Goal: Task Accomplishment & Management: Complete application form

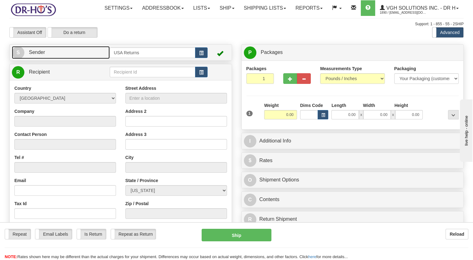
drag, startPoint x: 70, startPoint y: 67, endPoint x: 74, endPoint y: 67, distance: 4.1
click at [70, 59] on link "S Sender" at bounding box center [61, 52] width 98 height 13
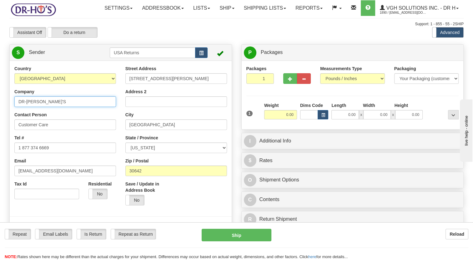
drag, startPoint x: 26, startPoint y: 117, endPoint x: 18, endPoint y: 118, distance: 8.5
click at [16, 107] on input "DR-[PERSON_NAME]'S" at bounding box center [65, 102] width 102 height 11
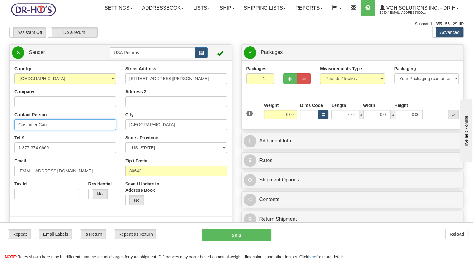
drag, startPoint x: -1, startPoint y: 144, endPoint x: 0, endPoint y: 148, distance: 4.0
click at [0, 148] on html "Training Course Close Toggle navigation Settings Shipping Preferences New Sende…" at bounding box center [236, 130] width 473 height 260
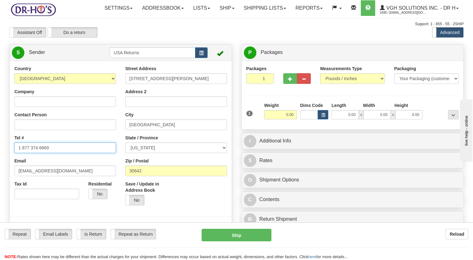
click at [0, 170] on html "Training Course Close Toggle navigation Settings Shipping Preferences New Sende…" at bounding box center [236, 130] width 473 height 260
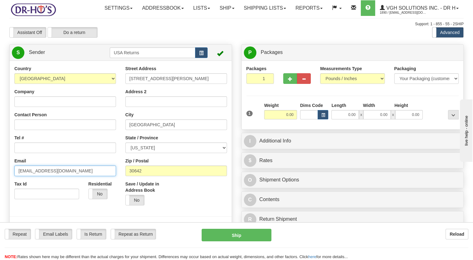
drag, startPoint x: 57, startPoint y: 186, endPoint x: -1, endPoint y: 186, distance: 58.7
click at [0, 186] on html "Training Course Close Toggle navigation Settings Shipping Preferences New Sende…" at bounding box center [236, 130] width 473 height 260
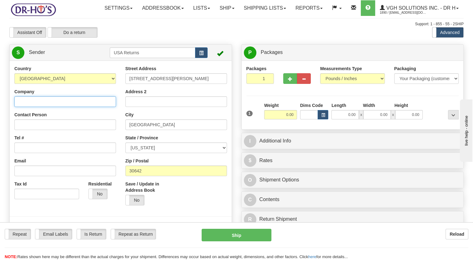
click at [42, 107] on input "Company" at bounding box center [65, 102] width 102 height 11
paste input "[PERSON_NAME]"
type input "[PERSON_NAME]"
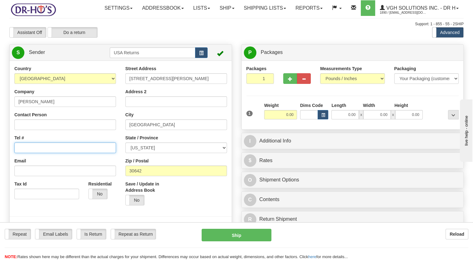
click at [36, 153] on input "Tel #" at bounding box center [65, 148] width 102 height 11
paste input "6132190965"
type input "6132190965"
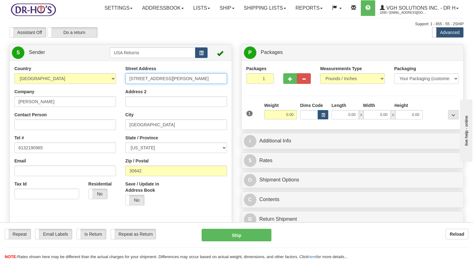
drag, startPoint x: 153, startPoint y: 94, endPoint x: 100, endPoint y: 102, distance: 53.6
click at [103, 102] on div "Country [GEOGRAPHIC_DATA] [GEOGRAPHIC_DATA] [GEOGRAPHIC_DATA] [GEOGRAPHIC_DATA]…" at bounding box center [121, 152] width 222 height 173
paste input "[STREET_ADDRESS]"
type input "[STREET_ADDRESS]"
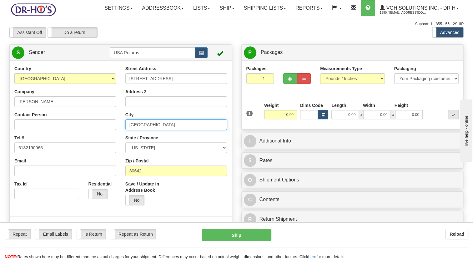
drag, startPoint x: 156, startPoint y: 139, endPoint x: 109, endPoint y: 146, distance: 47.5
click at [111, 146] on div "Country [GEOGRAPHIC_DATA] [GEOGRAPHIC_DATA] [GEOGRAPHIC_DATA] [GEOGRAPHIC_DATA]…" at bounding box center [121, 152] width 222 height 173
paste input "Midhurst"
type input "Midhurst"
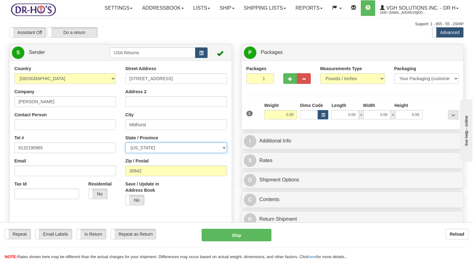
click at [160, 153] on select "ALABAMA ALASKA ARIZONA ARKANSAS Armed Forces America Armed Forces Europe Armed …" at bounding box center [176, 148] width 102 height 11
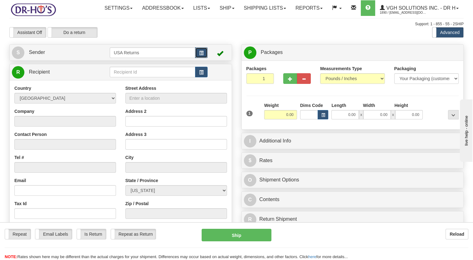
click at [196, 58] on button "button" at bounding box center [201, 52] width 12 height 11
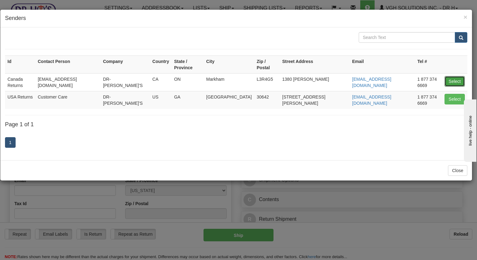
drag, startPoint x: 459, startPoint y: 72, endPoint x: 396, endPoint y: 72, distance: 63.1
click at [459, 76] on button "Select" at bounding box center [455, 81] width 20 height 11
type input "Canada Returns"
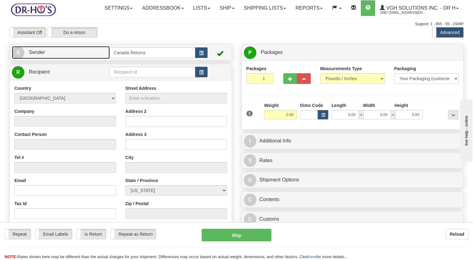
click at [60, 59] on link "S Sender" at bounding box center [61, 52] width 98 height 13
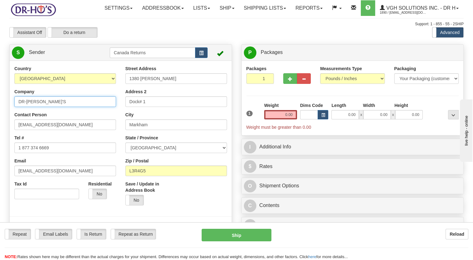
click at [0, 120] on div "Toggle navigation Settings Shipping Preferences Fields Preferences New" at bounding box center [236, 257] width 473 height 515
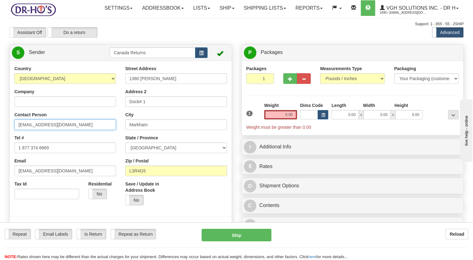
drag, startPoint x: -1, startPoint y: 146, endPoint x: 37, endPoint y: 163, distance: 41.5
click at [0, 153] on html "Training Course Close Toggle navigation Settings Shipping Preferences New Sende…" at bounding box center [236, 130] width 473 height 260
type input "m"
drag, startPoint x: 23, startPoint y: 141, endPoint x: 10, endPoint y: 149, distance: 15.0
click at [10, 143] on div "Country [GEOGRAPHIC_DATA] [GEOGRAPHIC_DATA] [GEOGRAPHIC_DATA] [GEOGRAPHIC_DATA]…" at bounding box center [121, 152] width 222 height 173
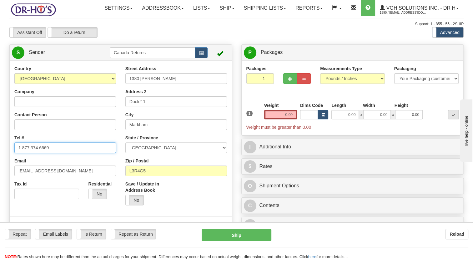
drag, startPoint x: 56, startPoint y: 163, endPoint x: 0, endPoint y: 171, distance: 56.5
click at [0, 171] on html "Training Course Close Toggle navigation Settings Shipping Preferences New Sende…" at bounding box center [236, 130] width 473 height 260
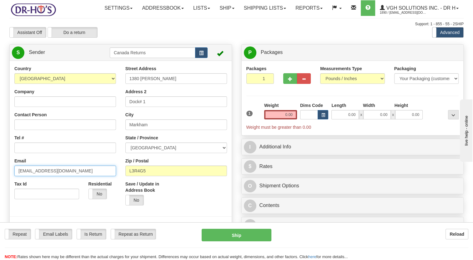
click at [0, 187] on html "Training Course Close Toggle navigation Settings Shipping Preferences New Sende…" at bounding box center [236, 130] width 473 height 260
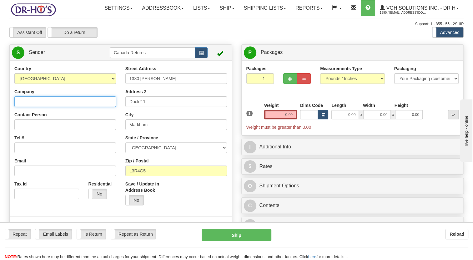
click at [55, 107] on input "Company" at bounding box center [65, 102] width 102 height 11
paste input "[PERSON_NAME]"
type input "[PERSON_NAME]"
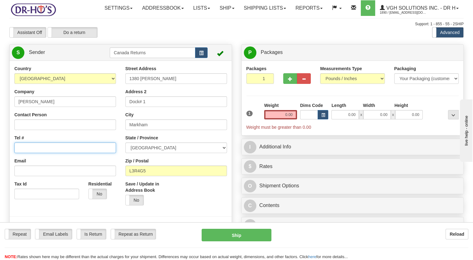
click at [34, 153] on input "Tel #" at bounding box center [65, 148] width 102 height 11
paste input "6132190965"
type input "6132190965"
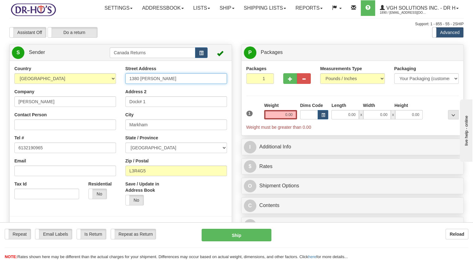
drag, startPoint x: 167, startPoint y: 92, endPoint x: 54, endPoint y: 105, distance: 113.9
click at [56, 105] on div "Country [GEOGRAPHIC_DATA] [GEOGRAPHIC_DATA] [GEOGRAPHIC_DATA] [GEOGRAPHIC_DATA]…" at bounding box center [121, 152] width 222 height 173
paste input "[STREET_ADDRESS]"
type input "[STREET_ADDRESS]"
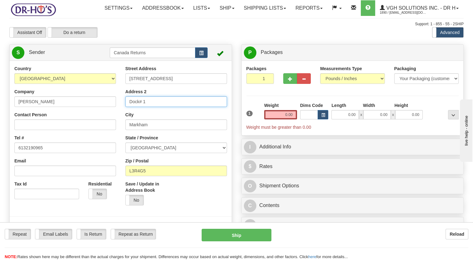
drag, startPoint x: 108, startPoint y: 117, endPoint x: 105, endPoint y: 119, distance: 3.5
click at [92, 117] on div "Country [GEOGRAPHIC_DATA] [GEOGRAPHIC_DATA] [GEOGRAPHIC_DATA] [GEOGRAPHIC_DATA]…" at bounding box center [121, 152] width 222 height 173
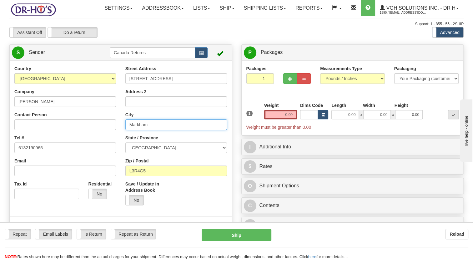
drag, startPoint x: 115, startPoint y: 138, endPoint x: 89, endPoint y: 140, distance: 26.6
click at [89, 139] on div "Country [GEOGRAPHIC_DATA] [GEOGRAPHIC_DATA] [GEOGRAPHIC_DATA] [GEOGRAPHIC_DATA]…" at bounding box center [121, 152] width 222 height 173
type input "ham"
drag, startPoint x: 158, startPoint y: 136, endPoint x: 85, endPoint y: 139, distance: 72.8
click at [85, 139] on div "Country [GEOGRAPHIC_DATA] [GEOGRAPHIC_DATA] [GEOGRAPHIC_DATA] [GEOGRAPHIC_DATA]…" at bounding box center [121, 152] width 222 height 173
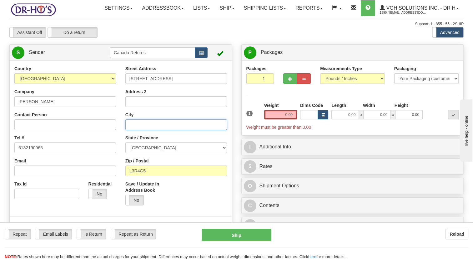
click at [161, 130] on input "City" at bounding box center [176, 125] width 102 height 11
paste input "Midhurst"
type input "Midhurst"
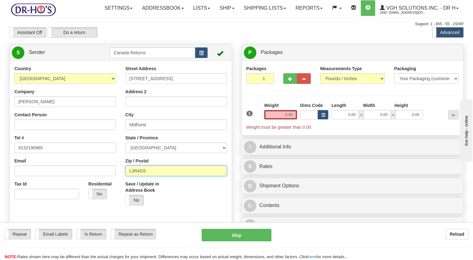
drag, startPoint x: 151, startPoint y: 186, endPoint x: 97, endPoint y: 196, distance: 54.7
click at [97, 196] on div "Country [GEOGRAPHIC_DATA] [GEOGRAPHIC_DATA] [GEOGRAPHIC_DATA] [GEOGRAPHIC_DATA]…" at bounding box center [121, 152] width 222 height 173
paste input "L9X0M4"
type input "L9X0M4"
click at [192, 228] on div "Repeat Repeat Email Labels Email Labels Edit Is Return Is Return Repeat as Retu…" at bounding box center [236, 242] width 473 height 38
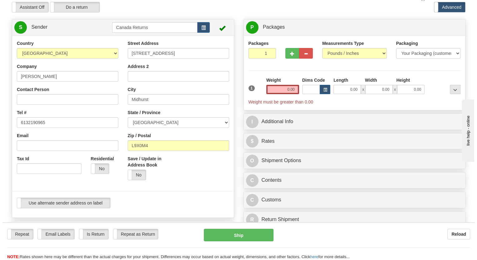
scroll to position [125, 0]
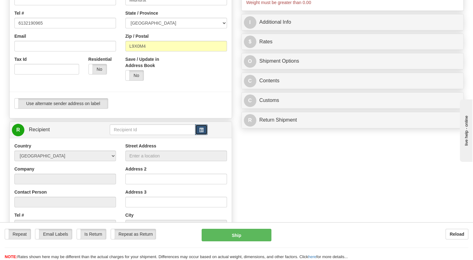
click at [196, 135] on button "button" at bounding box center [201, 130] width 12 height 11
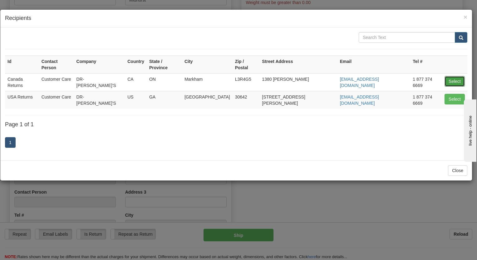
click at [450, 76] on button "Select" at bounding box center [455, 81] width 20 height 11
type input "Canada Returns"
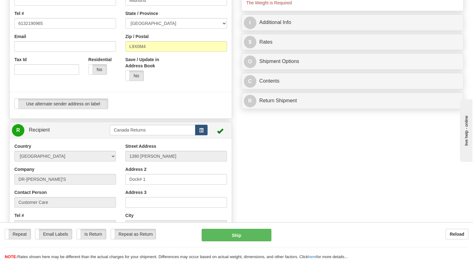
type input "0.00"
click at [197, 109] on div "Use alternate sender address on label Use alternate sender address on label" at bounding box center [120, 104] width 212 height 11
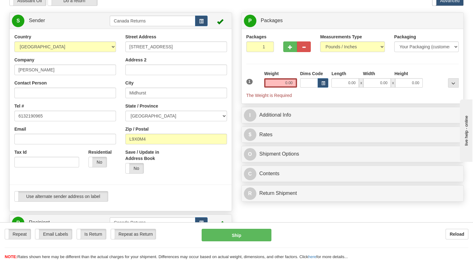
scroll to position [31, 0]
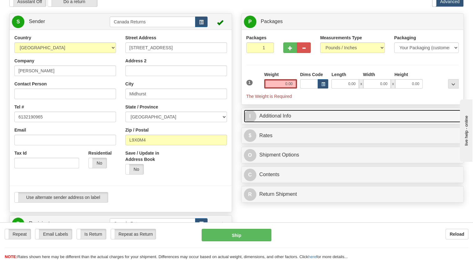
click at [260, 123] on link "I Additional Info" at bounding box center [352, 116] width 217 height 13
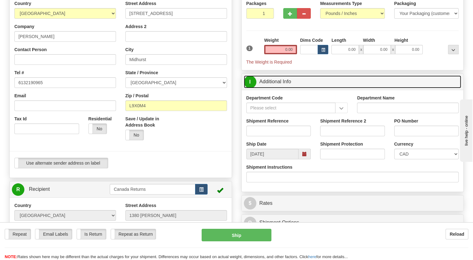
scroll to position [62, 0]
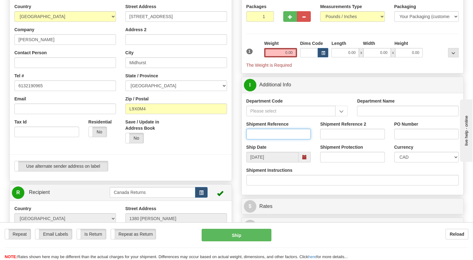
click at [274, 140] on input "Shipment Reference" at bounding box center [278, 134] width 65 height 11
paste input "1126221"
type input "1126221"
drag, startPoint x: 229, startPoint y: 161, endPoint x: 267, endPoint y: 170, distance: 38.7
click at [229, 148] on div "Save / Update in Address Book Yes No" at bounding box center [176, 133] width 111 height 29
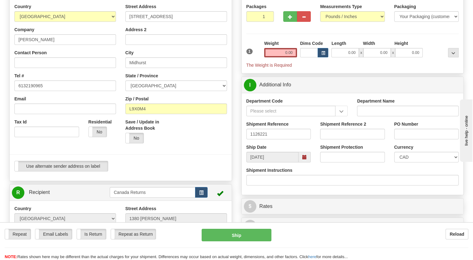
click at [307, 163] on span at bounding box center [304, 157] width 12 height 11
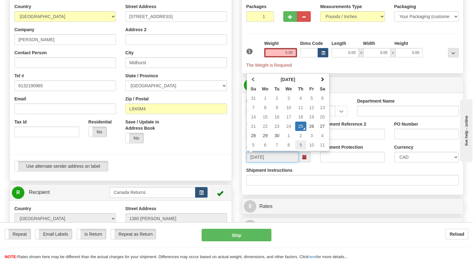
click at [300, 150] on td "9" at bounding box center [300, 145] width 11 height 9
type input "[DATE]"
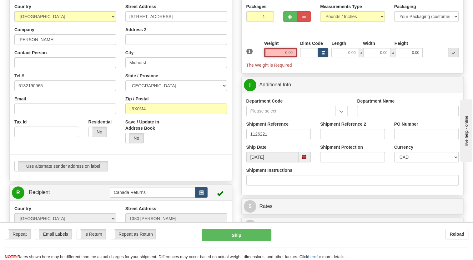
drag, startPoint x: 282, startPoint y: 64, endPoint x: 273, endPoint y: 60, distance: 9.9
click at [282, 57] on input "0.00" at bounding box center [280, 52] width 33 height 9
type input "0.00"
drag, startPoint x: 276, startPoint y: 67, endPoint x: 270, endPoint y: 63, distance: 7.0
click at [276, 57] on input "0.00" at bounding box center [280, 52] width 33 height 9
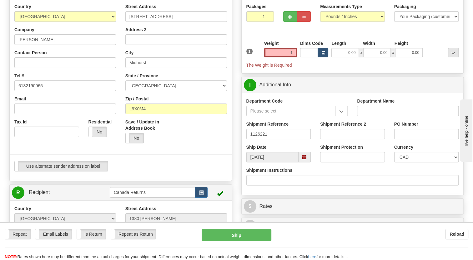
type input "1.00"
click at [256, 54] on div "1" at bounding box center [254, 47] width 18 height 14
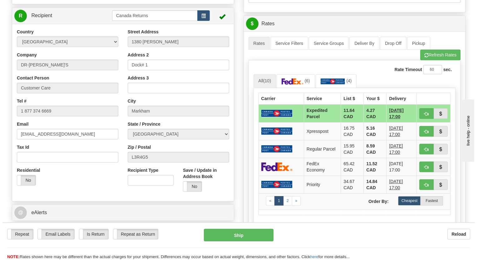
scroll to position [250, 0]
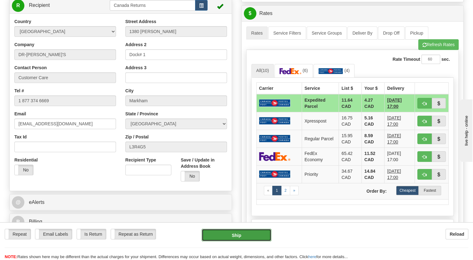
click at [240, 233] on button "Ship" at bounding box center [235, 235] width 69 height 12
type input "DOM.EP"
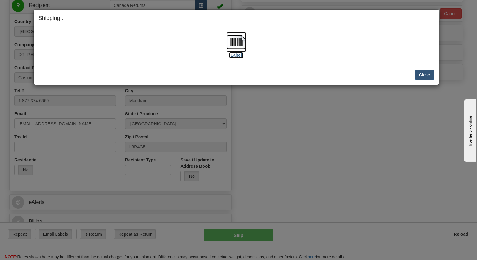
click at [240, 37] on img at bounding box center [236, 42] width 20 height 20
